Goal: Information Seeking & Learning: Check status

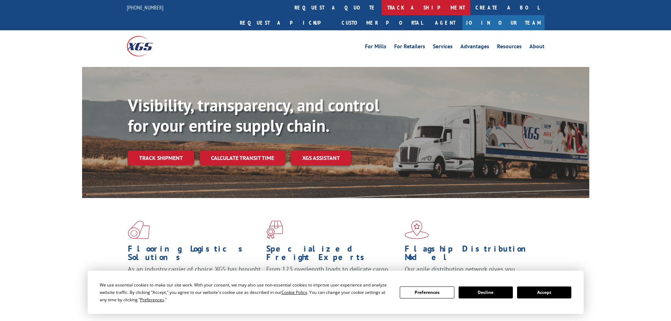
click at [382, 9] on link "track a shipment" at bounding box center [426, 7] width 88 height 15
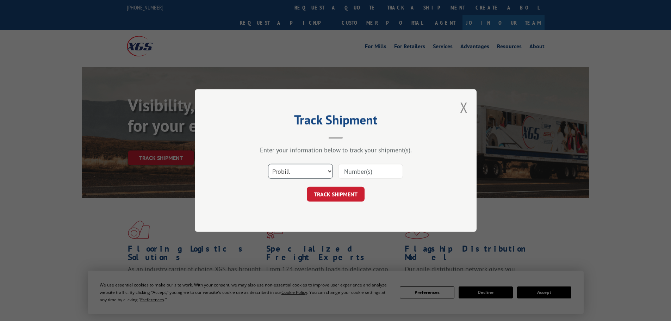
click at [289, 173] on select "Select category... Probill BOL PO" at bounding box center [300, 171] width 65 height 15
select select "bol"
click at [268, 164] on select "Select category... Probill BOL PO" at bounding box center [300, 171] width 65 height 15
click at [360, 178] on input at bounding box center [370, 171] width 65 height 15
paste input "6020019"
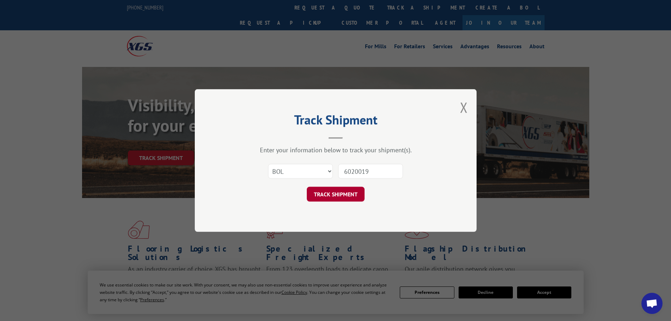
type input "6020019"
click at [355, 198] on button "TRACK SHIPMENT" at bounding box center [336, 194] width 58 height 15
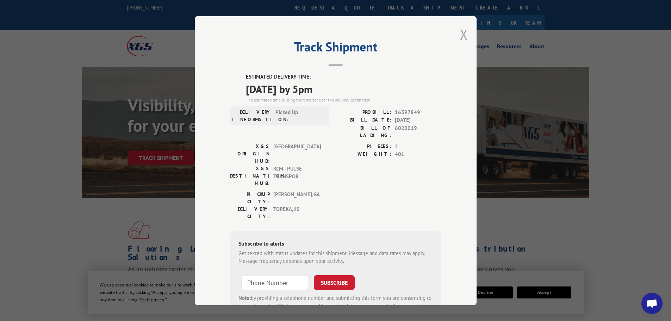
click at [463, 33] on button "Close modal" at bounding box center [464, 34] width 8 height 19
